Goal: Navigation & Orientation: Find specific page/section

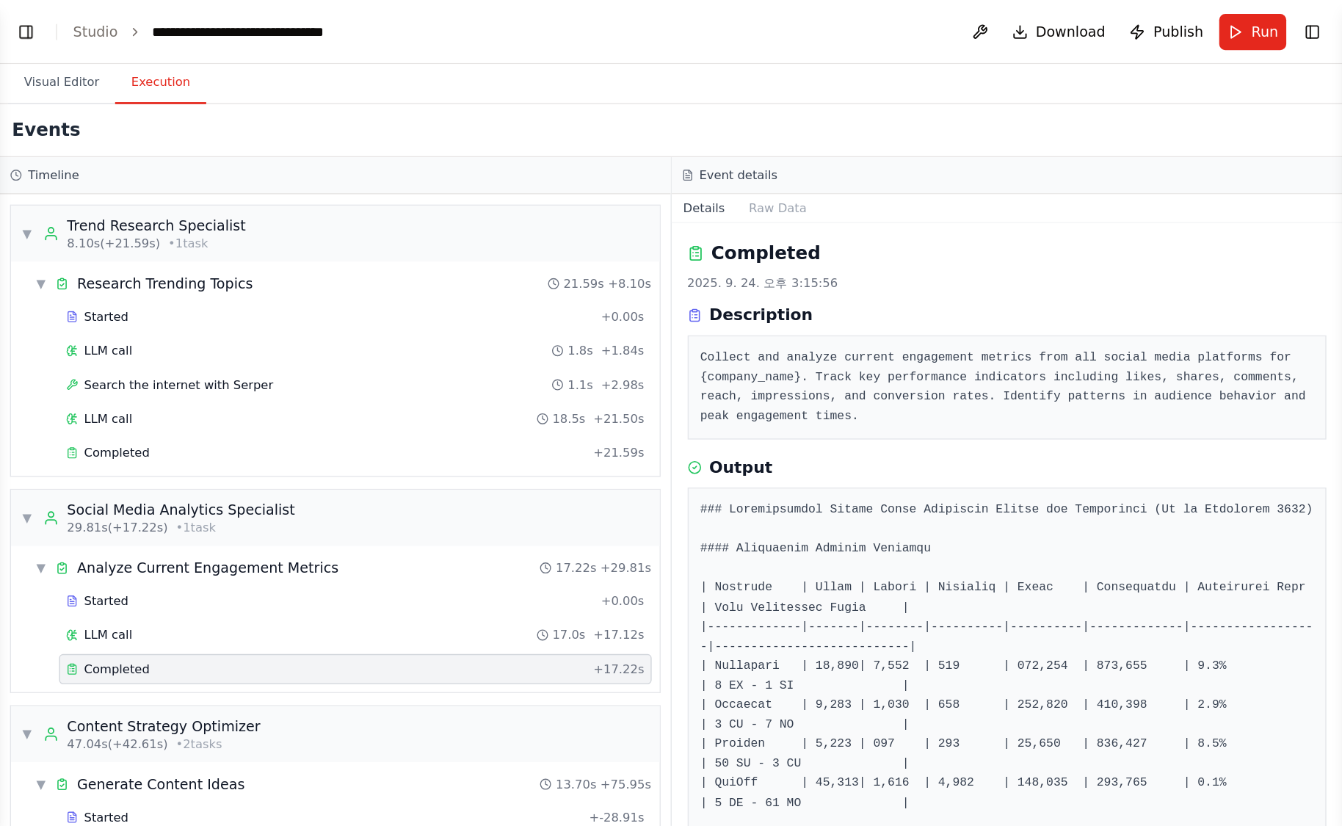
scroll to position [3504, 0]
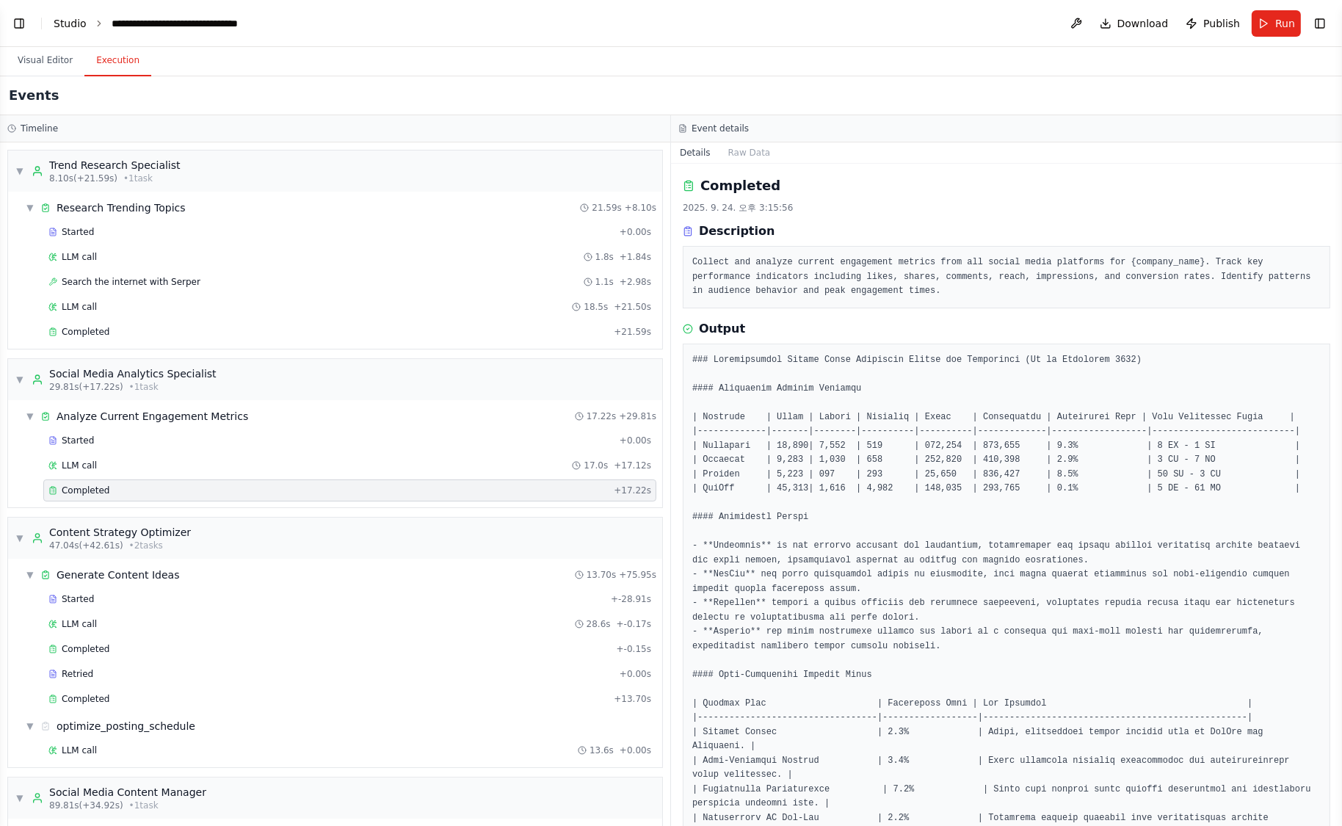
click at [65, 21] on link "Studio" at bounding box center [70, 24] width 33 height 12
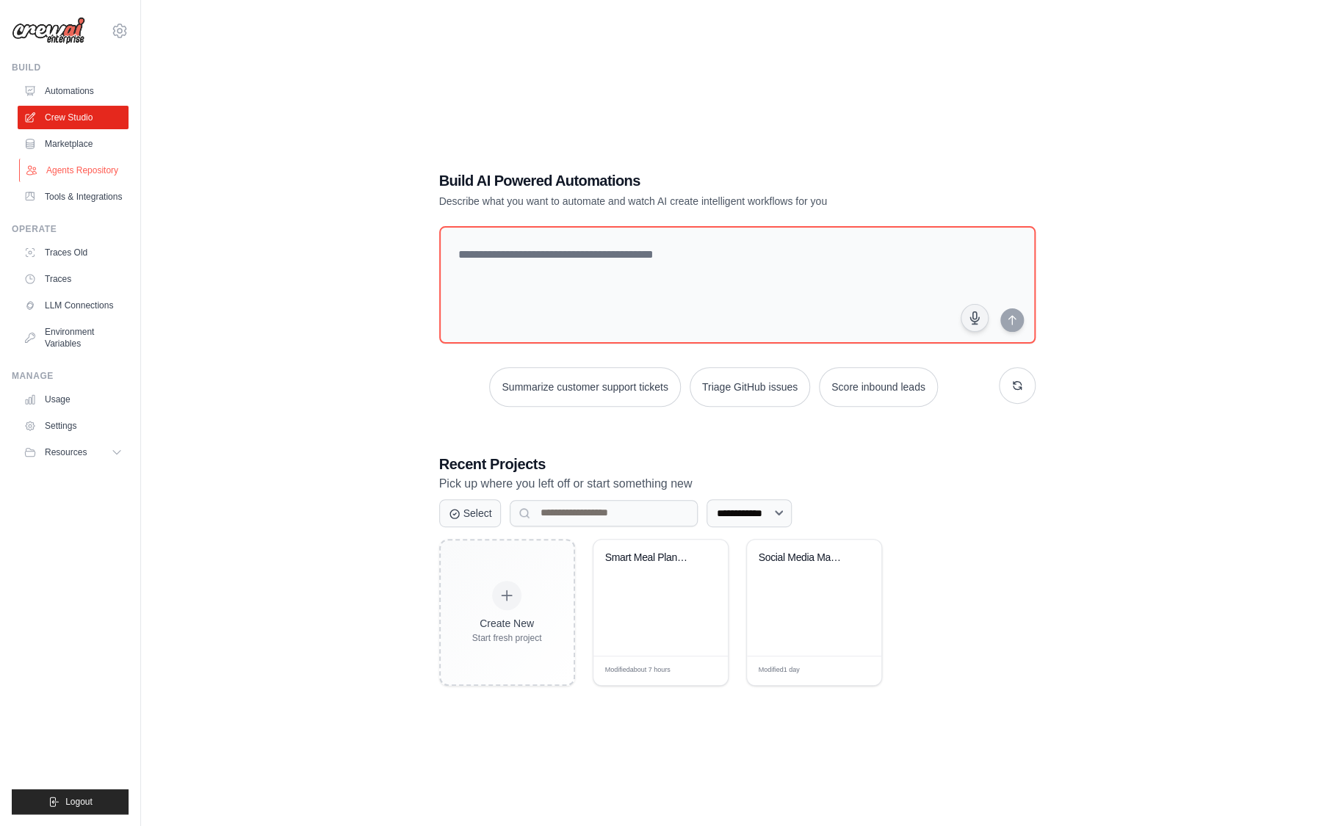
click at [93, 175] on link "Agents Repository" at bounding box center [74, 171] width 111 height 24
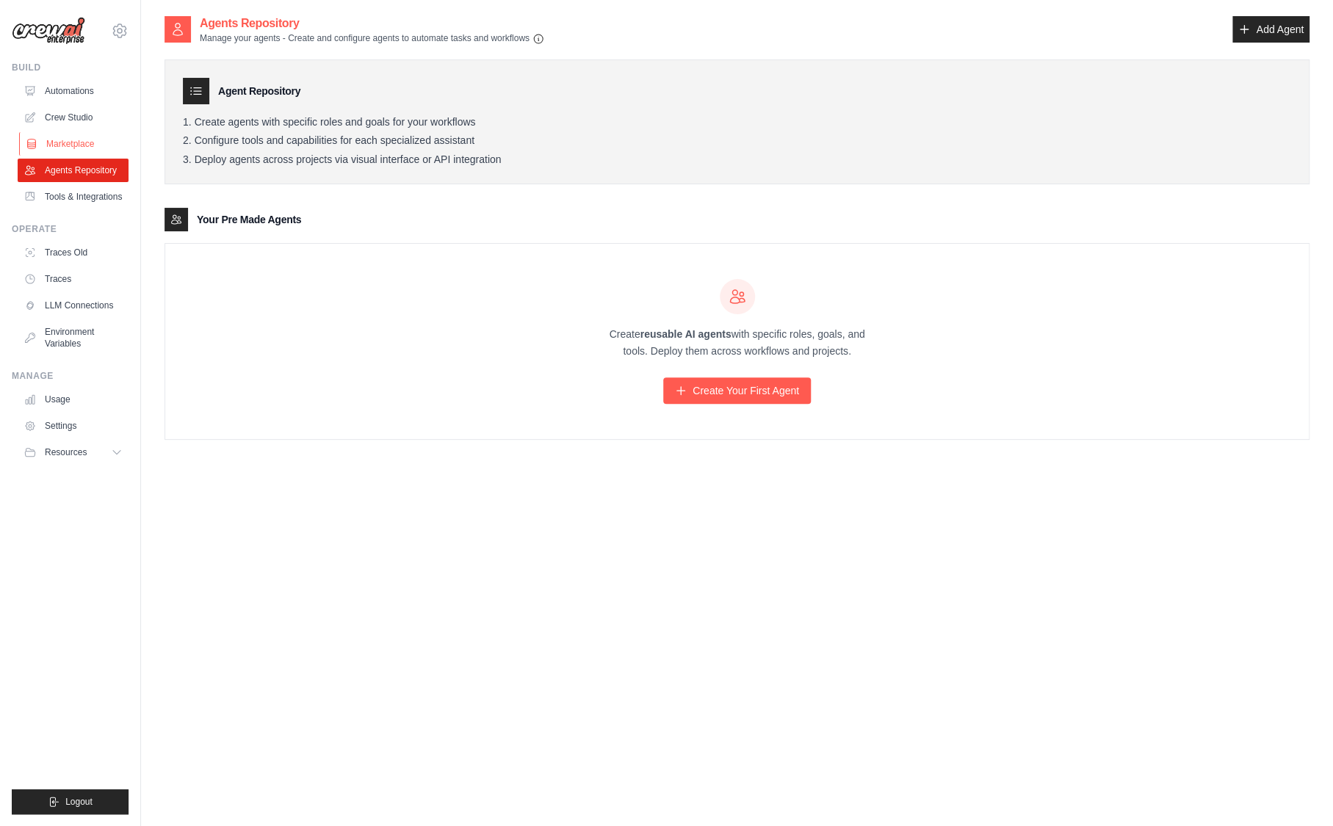
click at [77, 148] on link "Marketplace" at bounding box center [74, 144] width 111 height 24
